Goal: Task Accomplishment & Management: Manage account settings

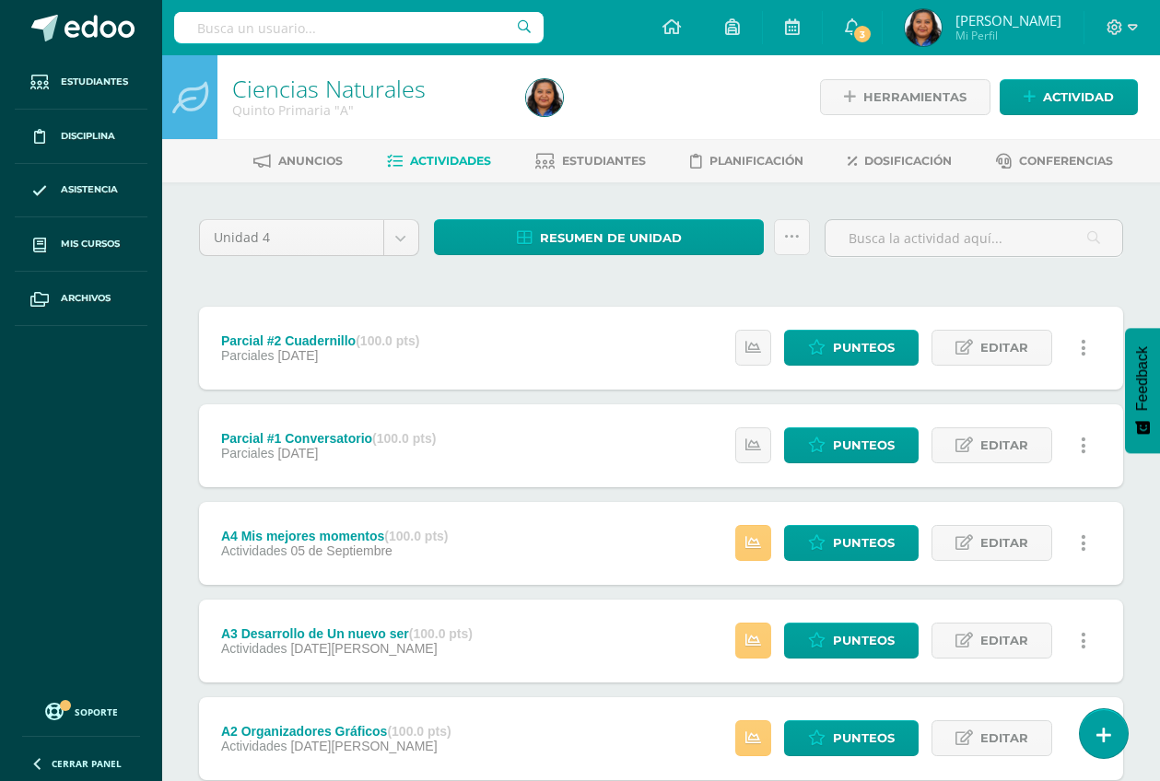
click at [666, 459] on div "Parcial #1 Conversatorio (100.0 pts) Parciales 12 de Septiembre Estatus de Acti…" at bounding box center [661, 445] width 924 height 83
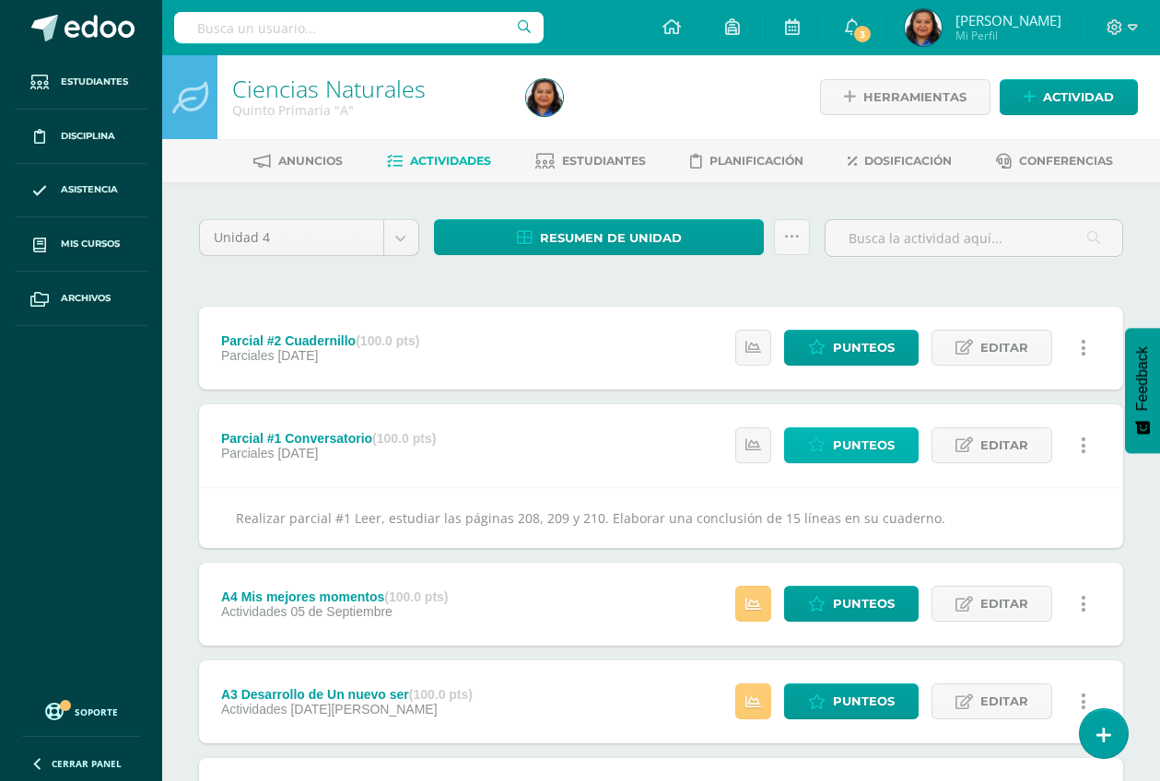
click at [853, 440] on span "Punteos" at bounding box center [864, 445] width 62 height 34
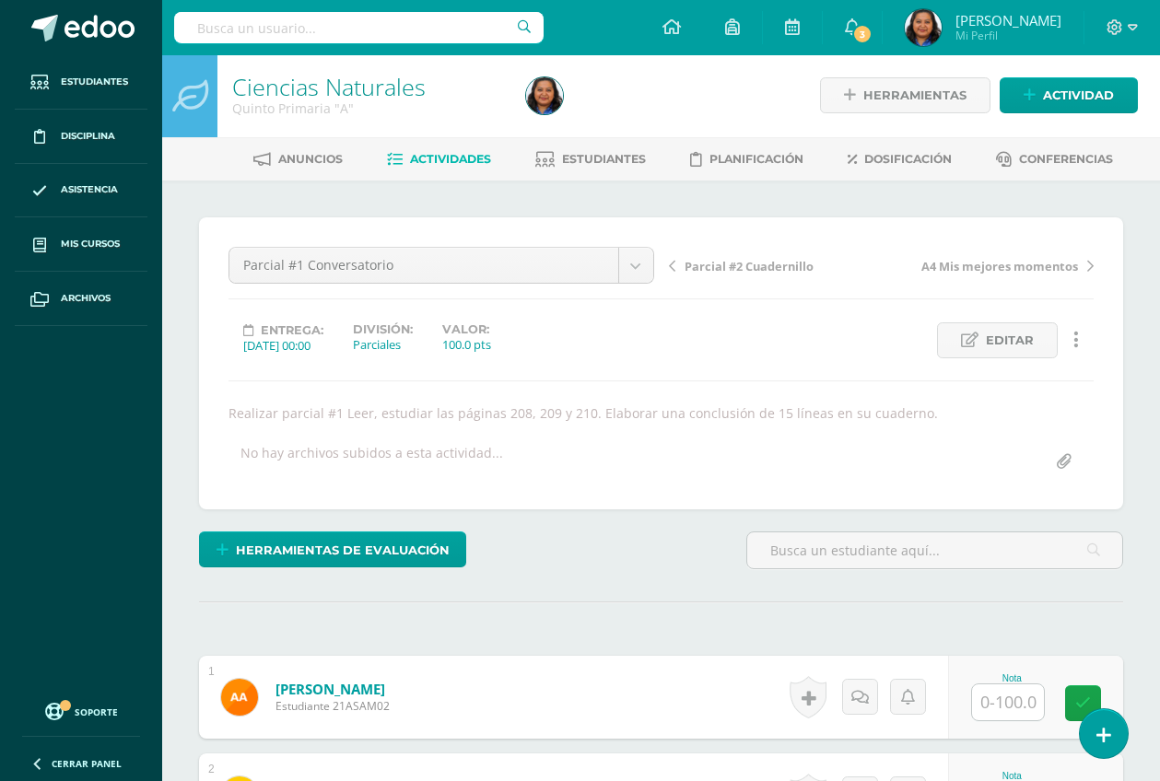
scroll to position [3, 0]
